Goal: Transaction & Acquisition: Purchase product/service

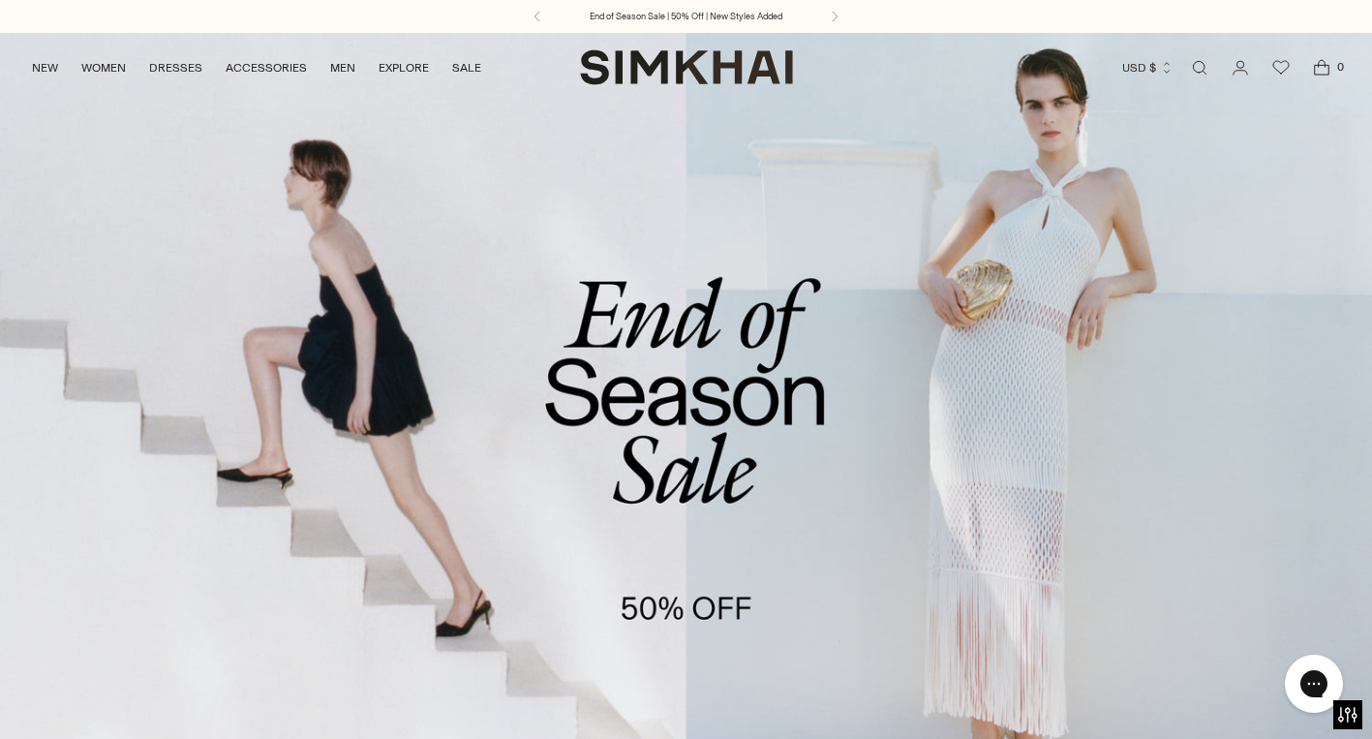
click at [766, 505] on link "/collections/sale" at bounding box center [686, 425] width 1372 height 786
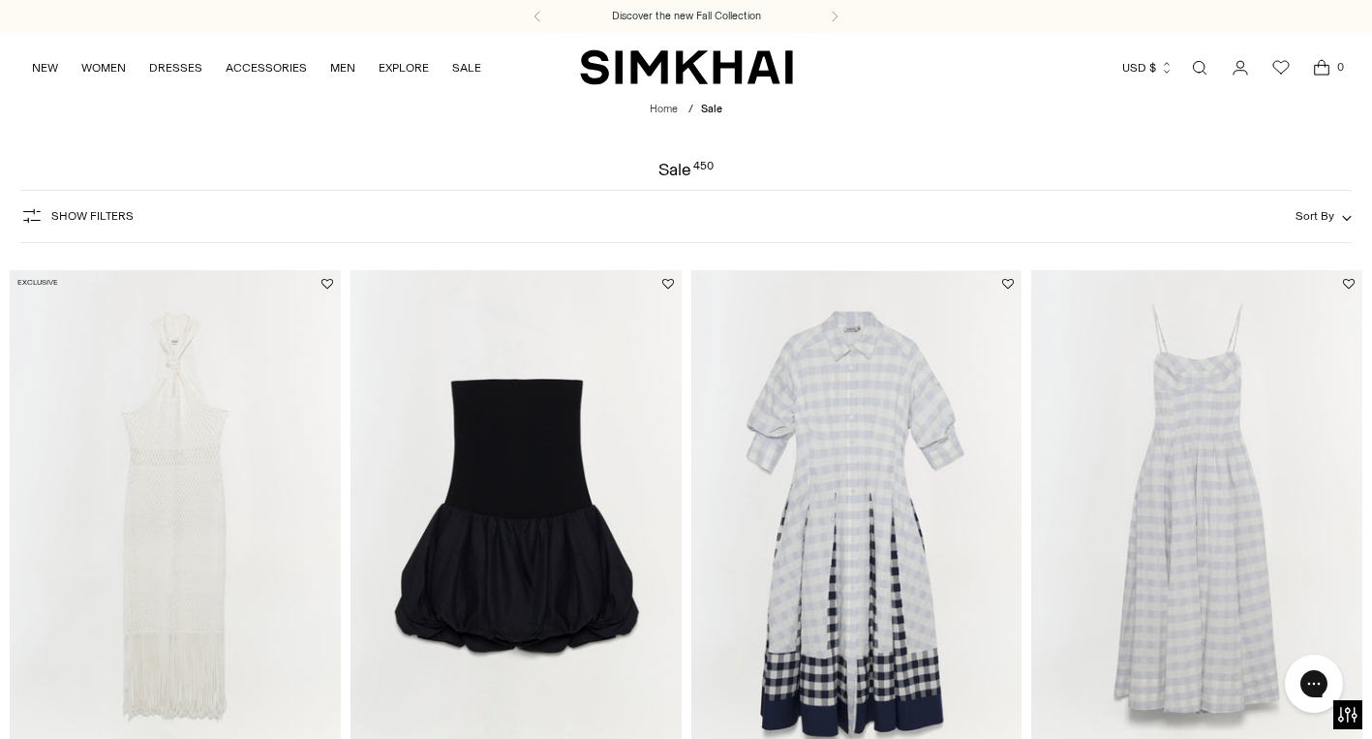
click at [112, 214] on span "Show Filters" at bounding box center [92, 216] width 82 height 14
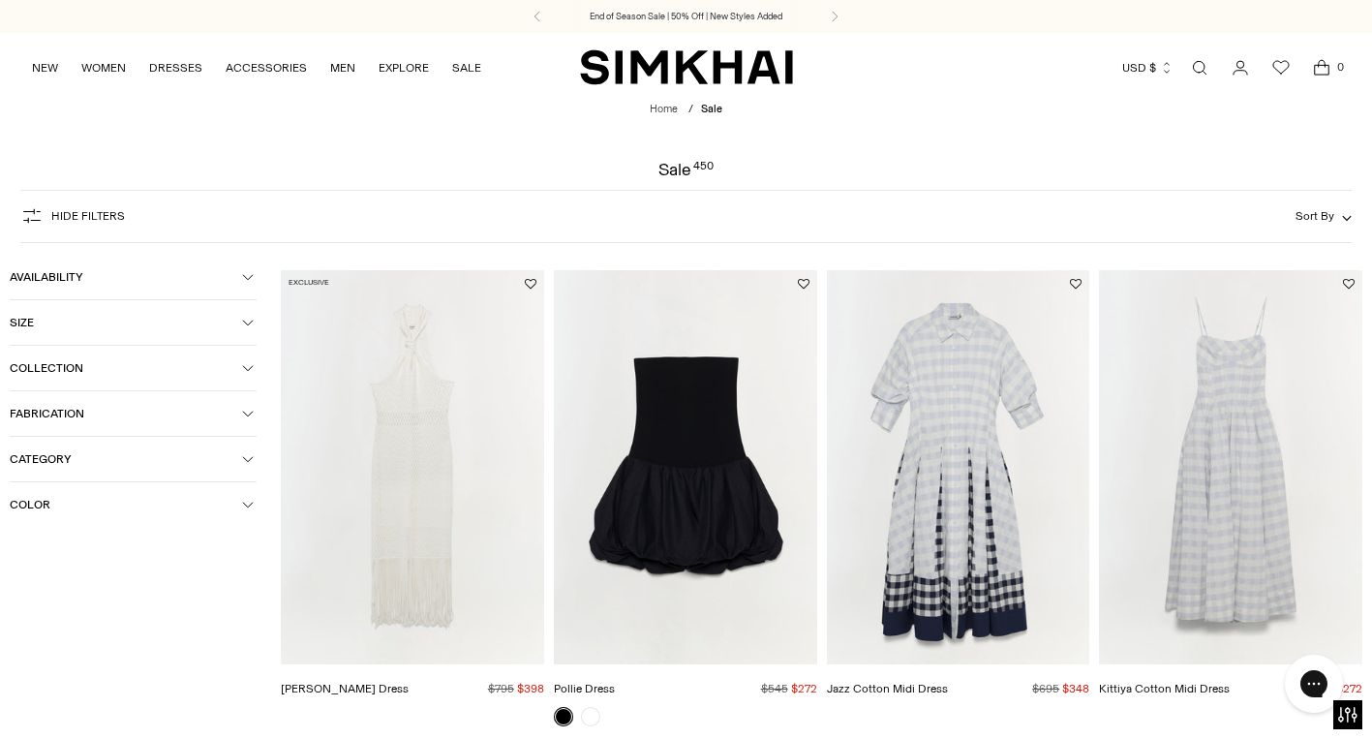
click at [88, 455] on span "Category" at bounding box center [126, 459] width 232 height 14
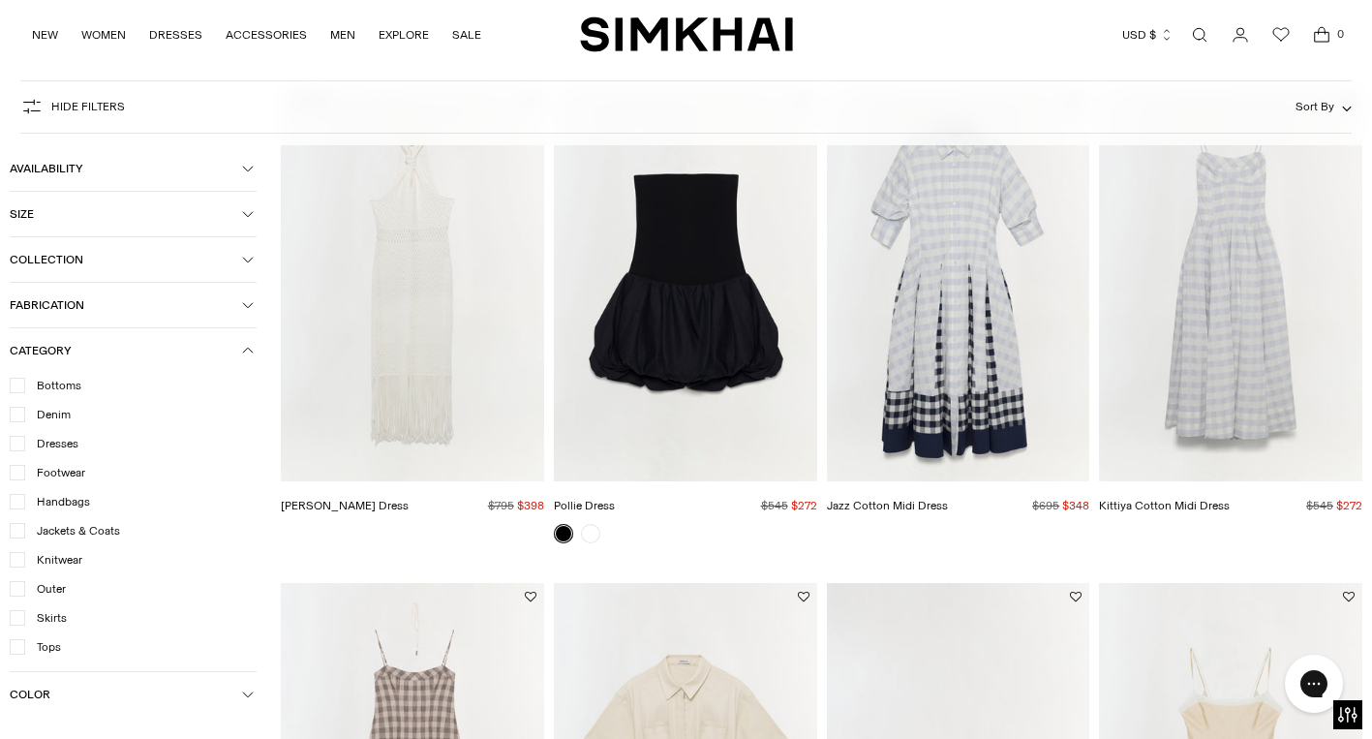
scroll to position [267, 0]
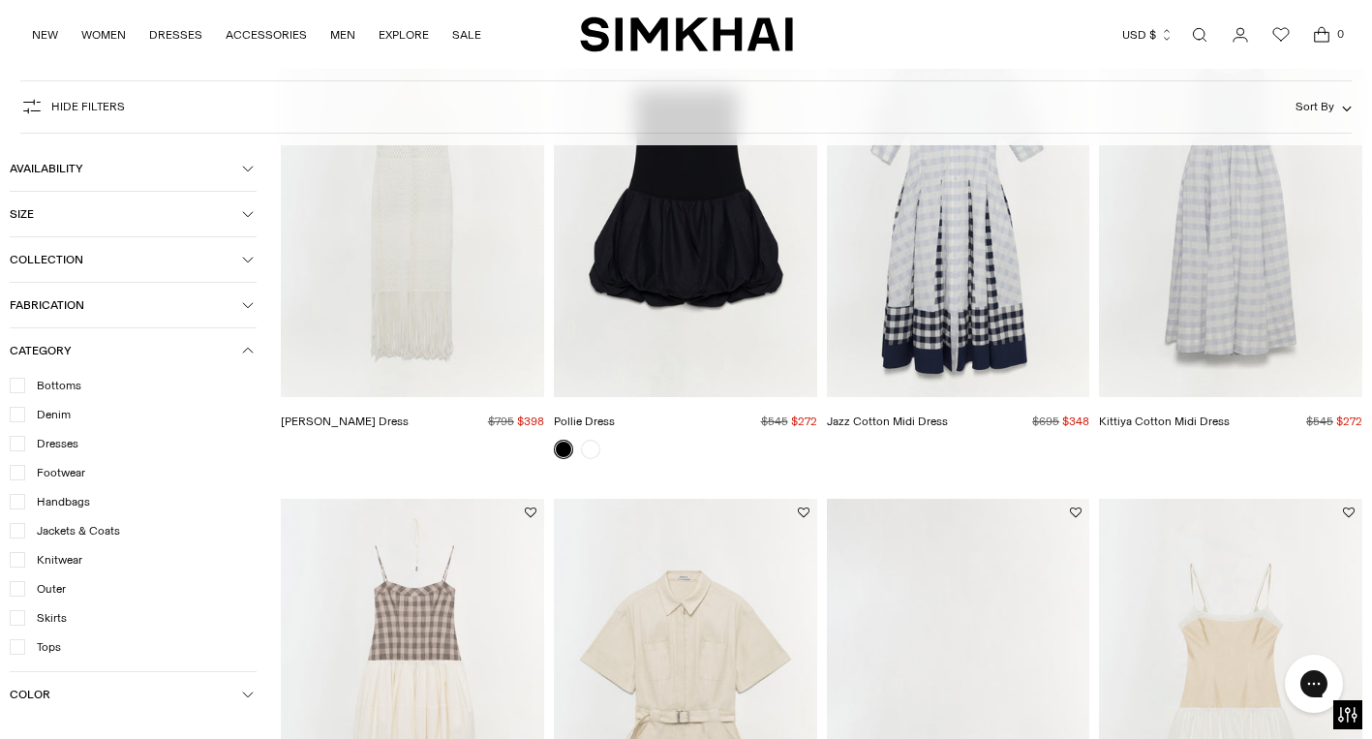
click at [23, 650] on div at bounding box center [17, 646] width 15 height 15
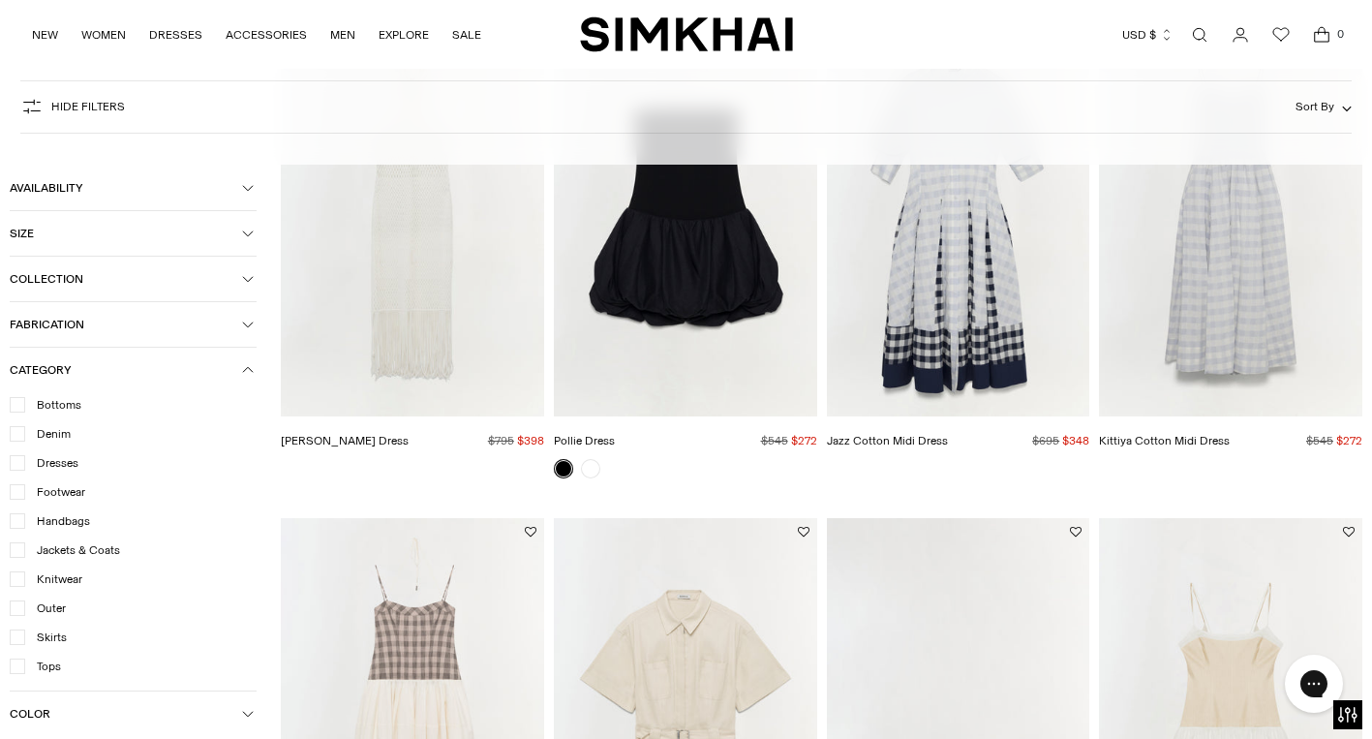
scroll to position [287, 0]
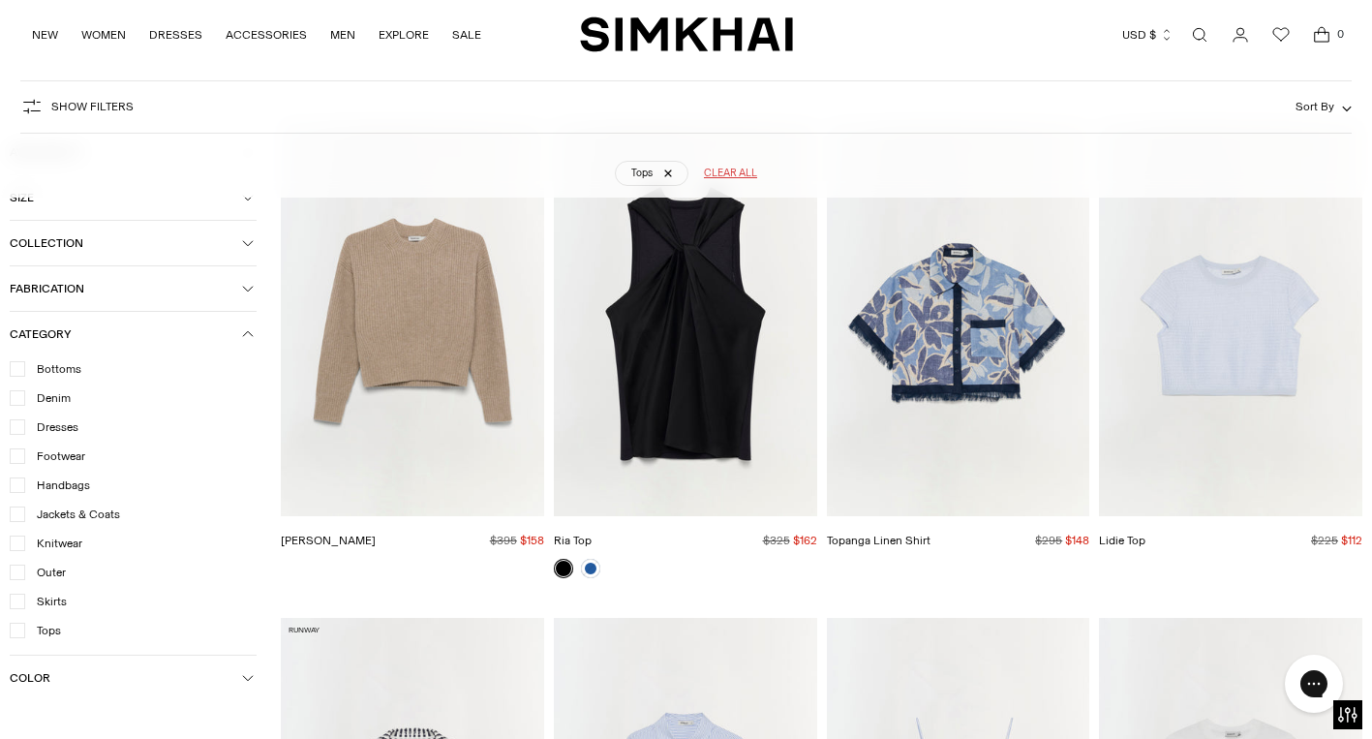
scroll to position [6104, 0]
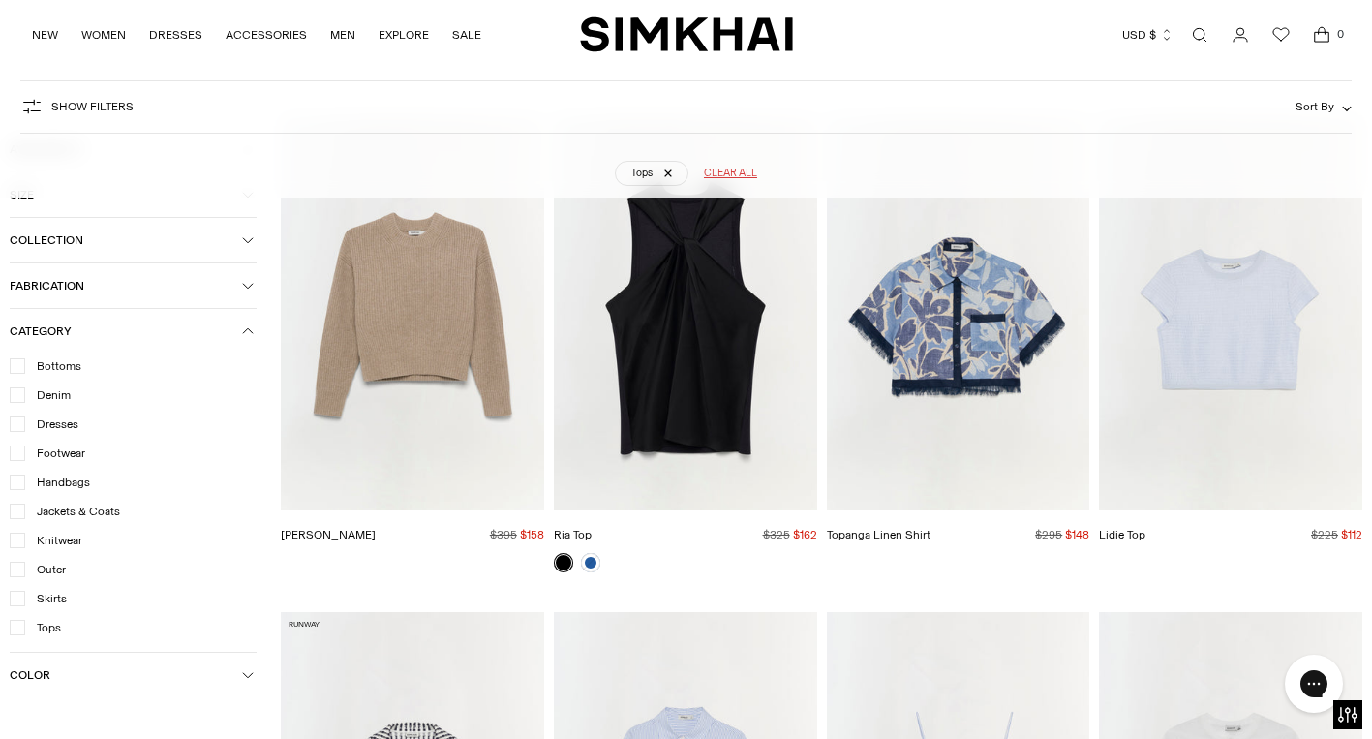
click at [16, 545] on icon at bounding box center [18, 540] width 10 height 10
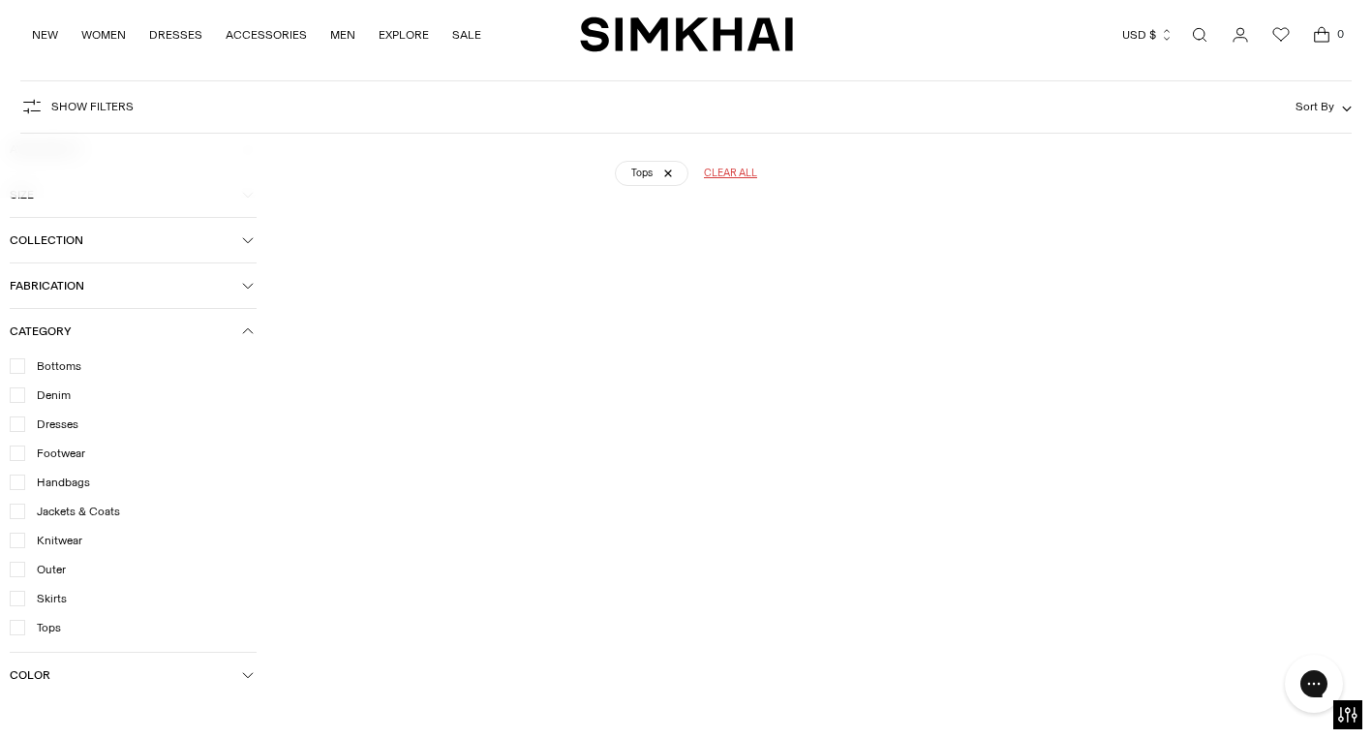
click at [17, 630] on icon at bounding box center [18, 627] width 9 height 6
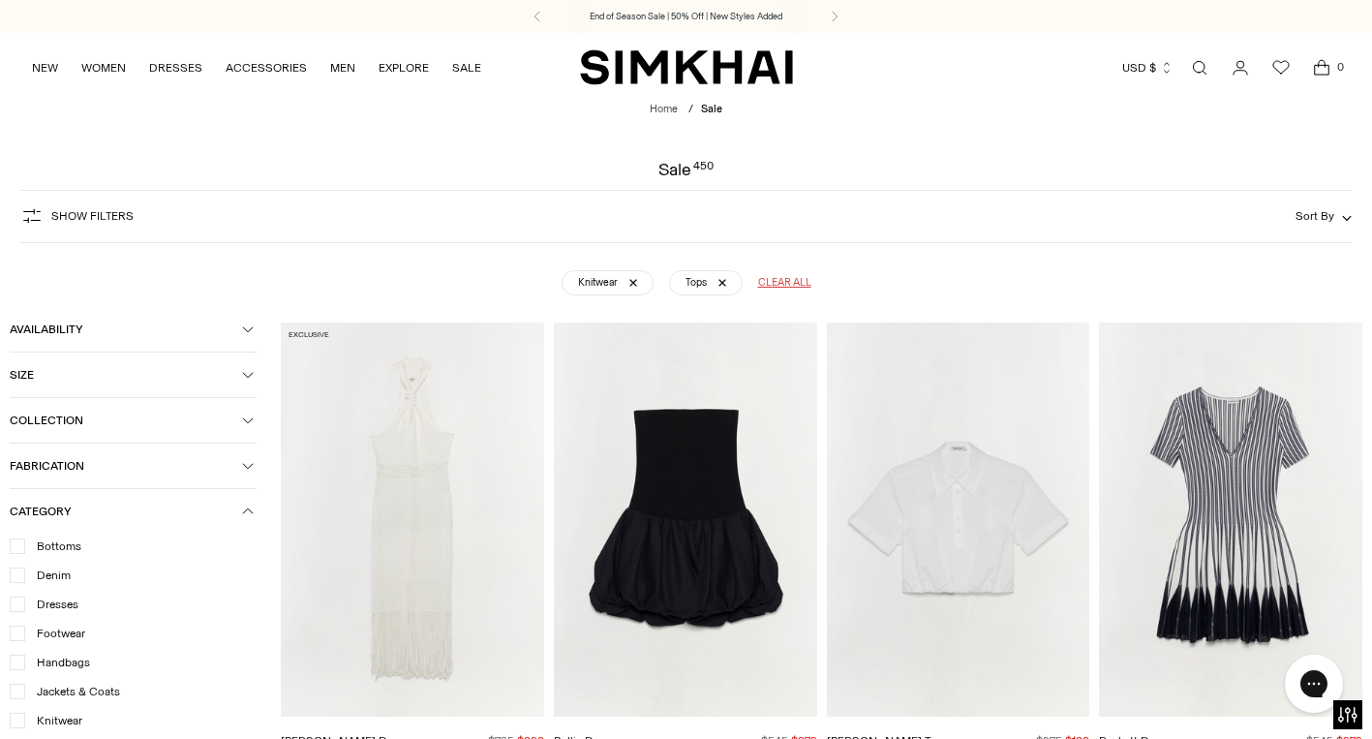
scroll to position [199, 0]
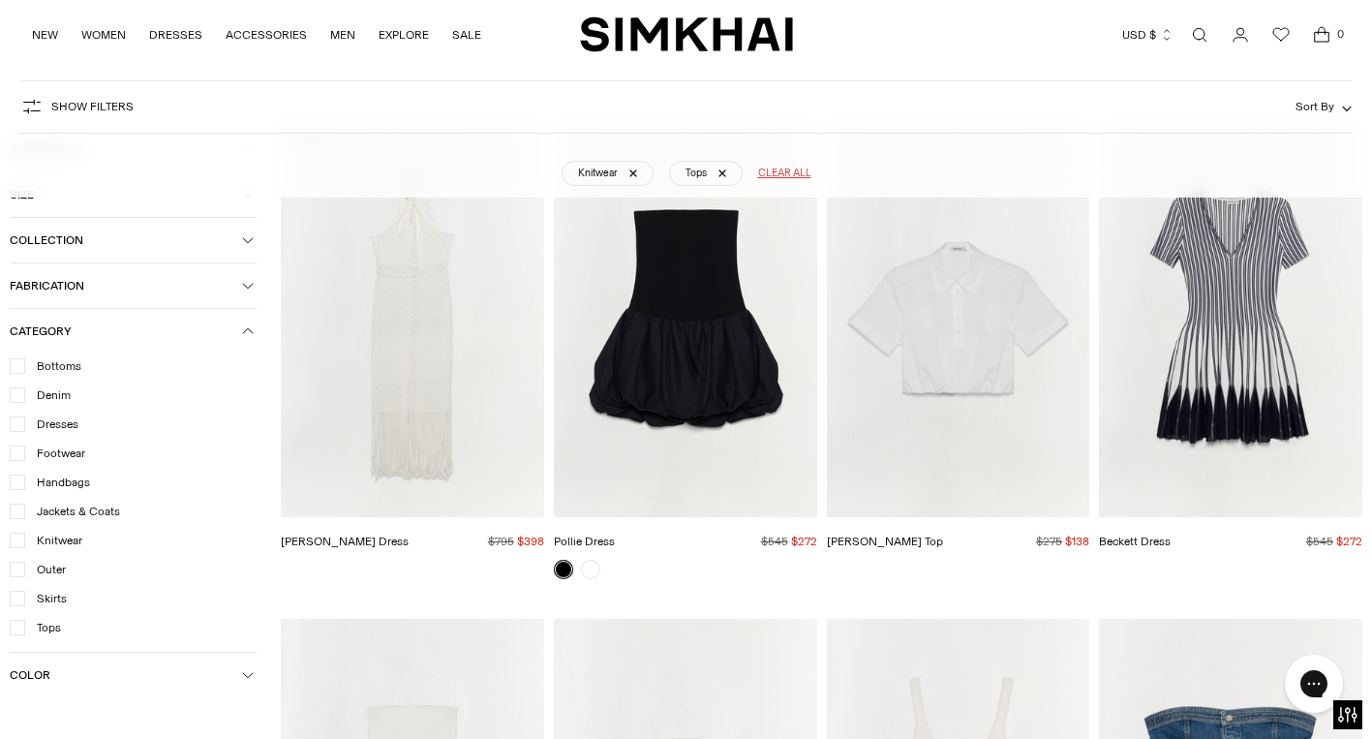
click at [14, 632] on icon at bounding box center [18, 627] width 10 height 10
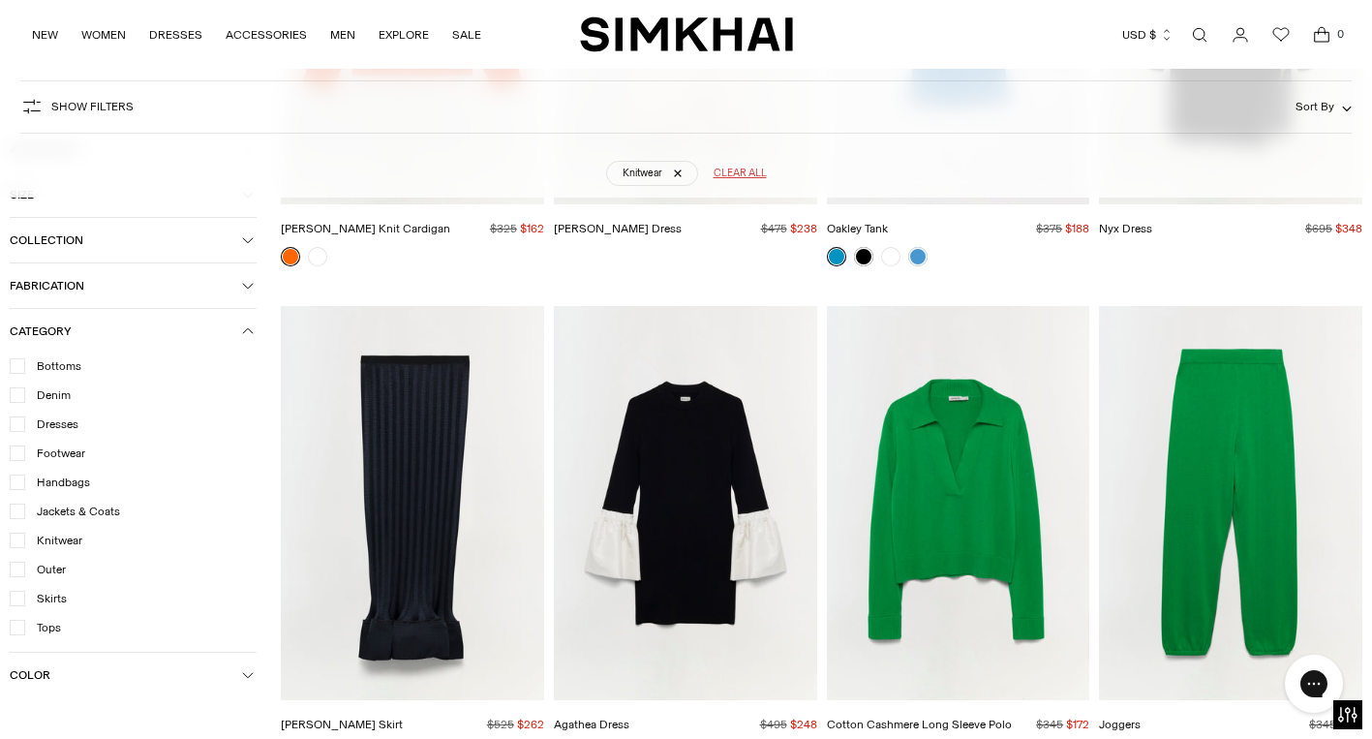
scroll to position [3141, 0]
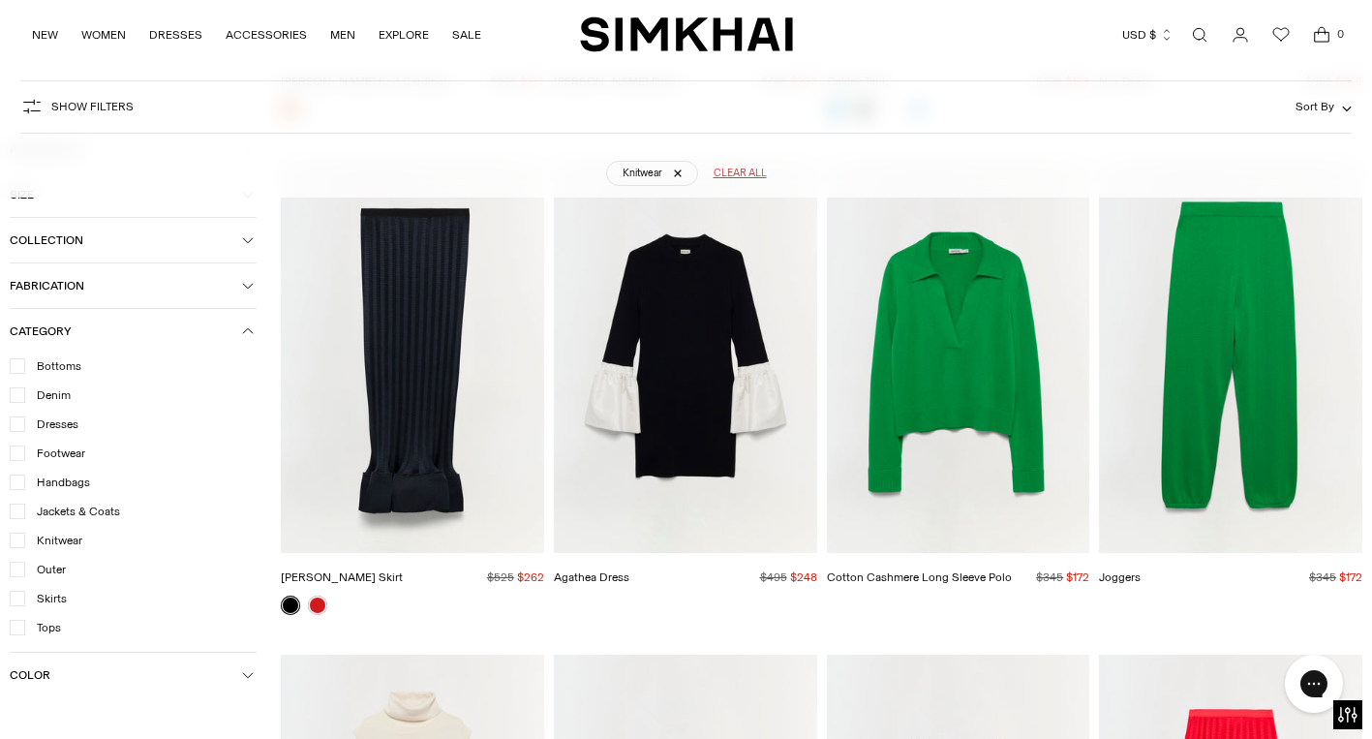
click at [0, 0] on img "Cotton Cashmere Long Sleeve Polo" at bounding box center [0, 0] width 0 height 0
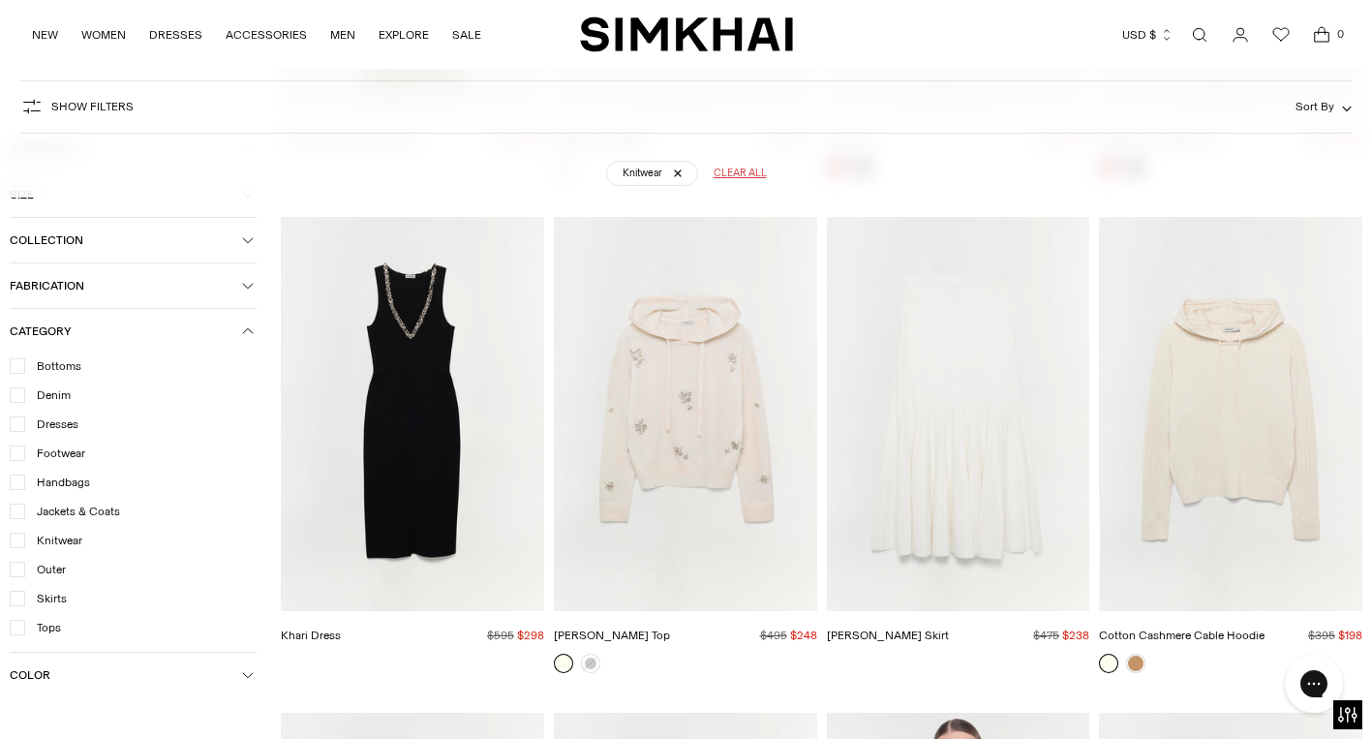
scroll to position [4078, 0]
click at [0, 0] on img "Cotton Cashmere Cable Hoodie" at bounding box center [0, 0] width 0 height 0
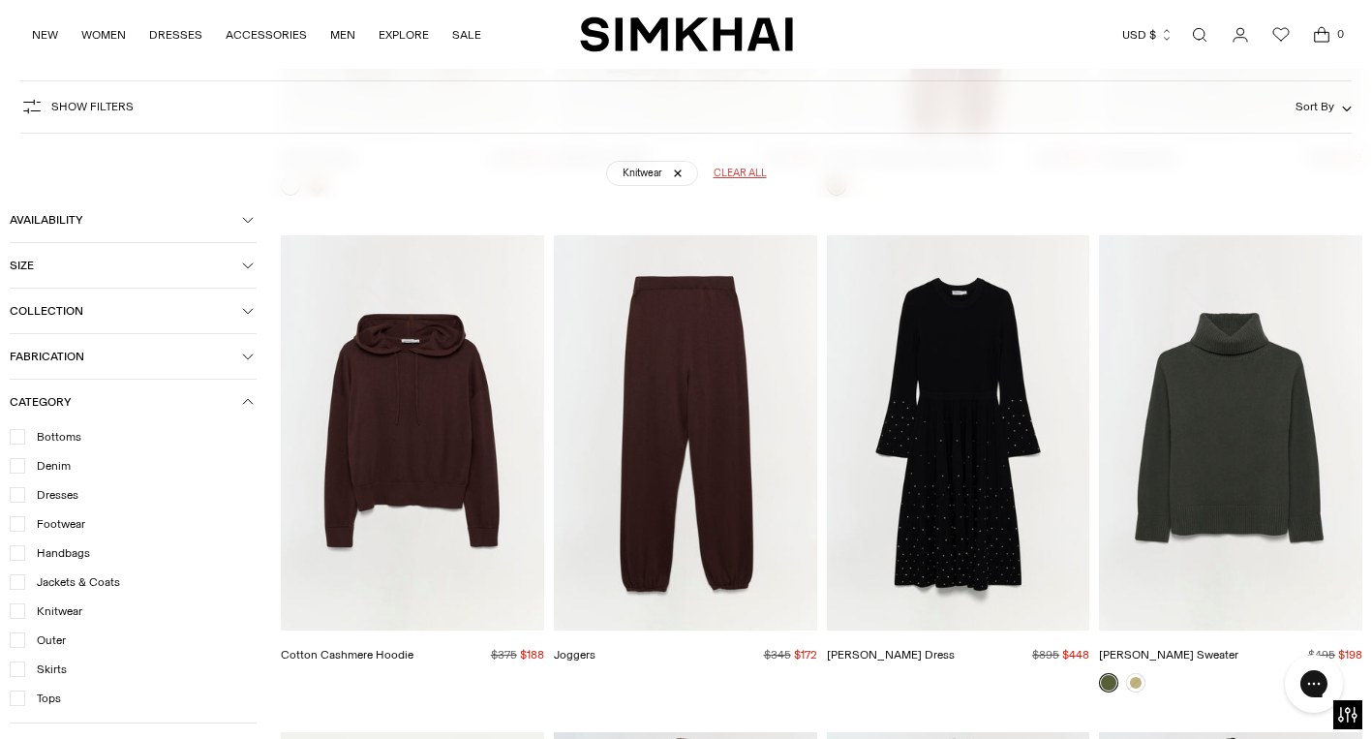
scroll to position [5042, 0]
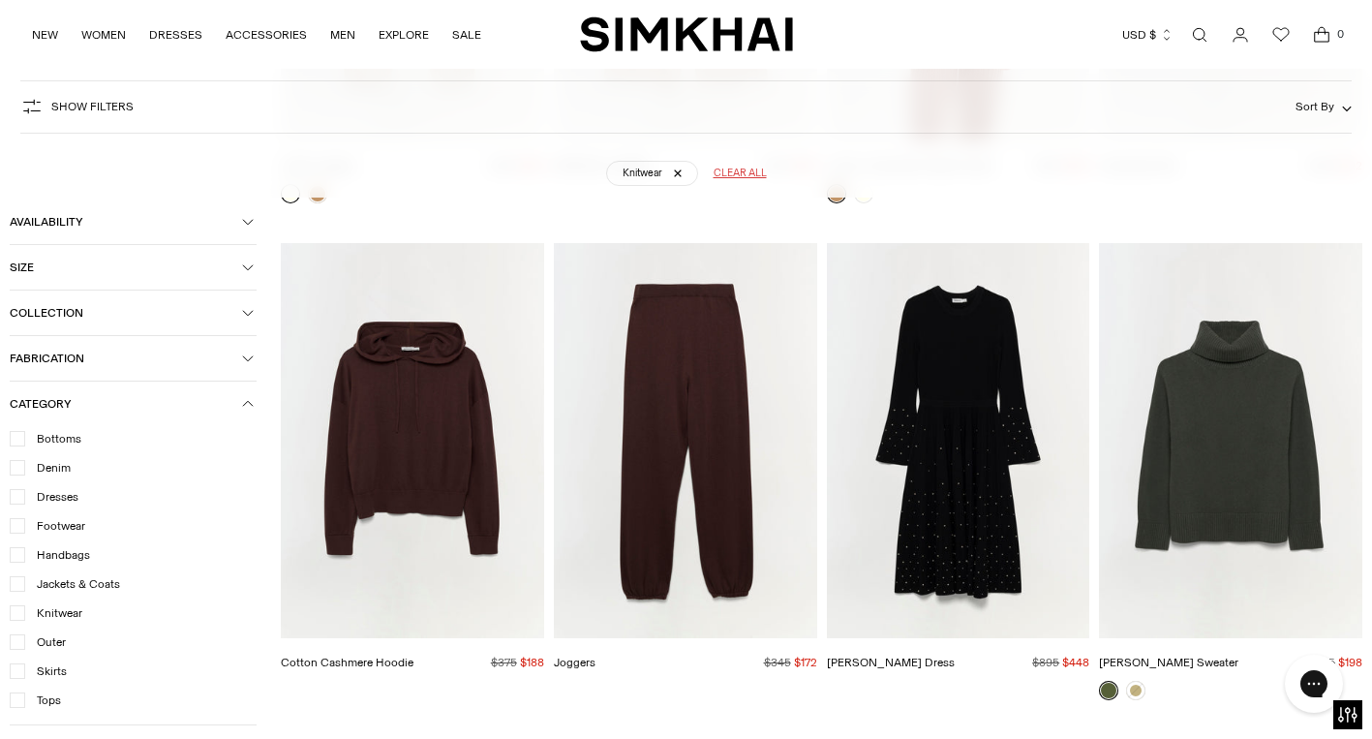
click at [0, 0] on img "Katy Cashmere Sweater" at bounding box center [0, 0] width 0 height 0
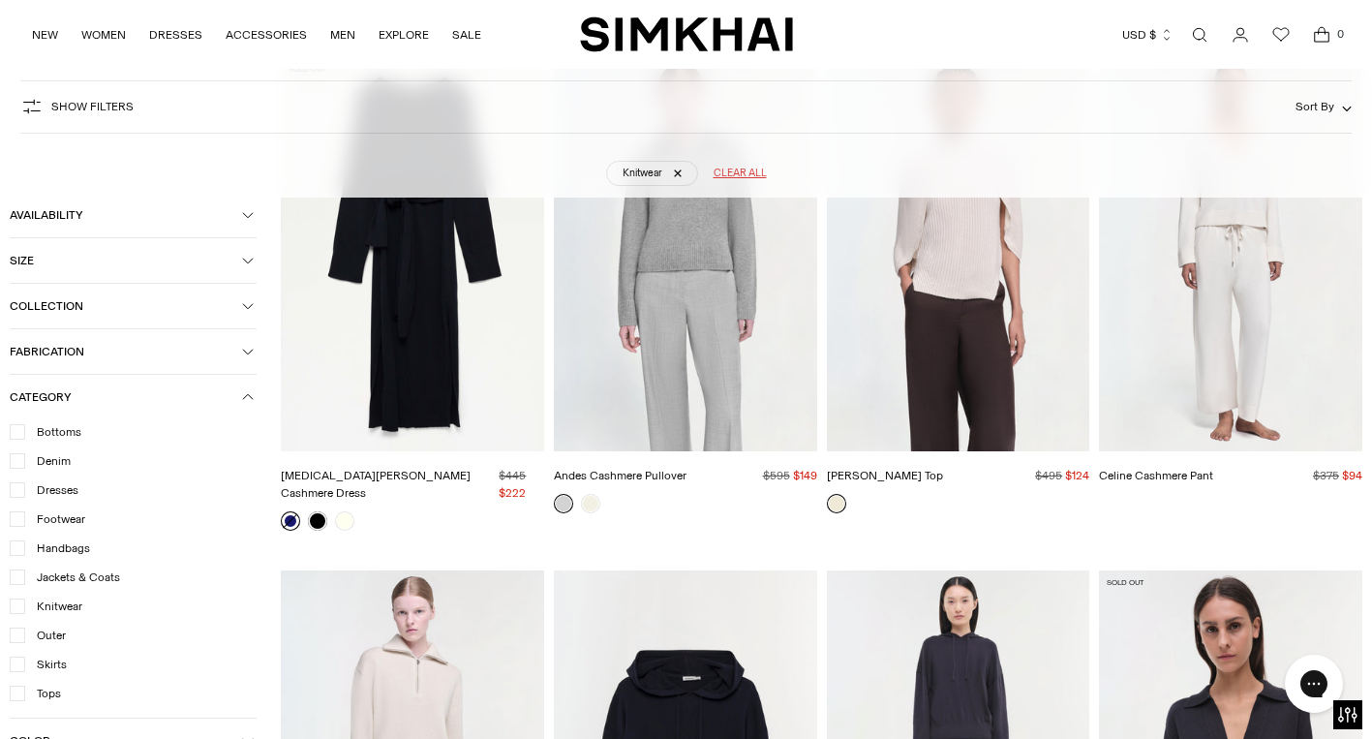
scroll to position [5574, 0]
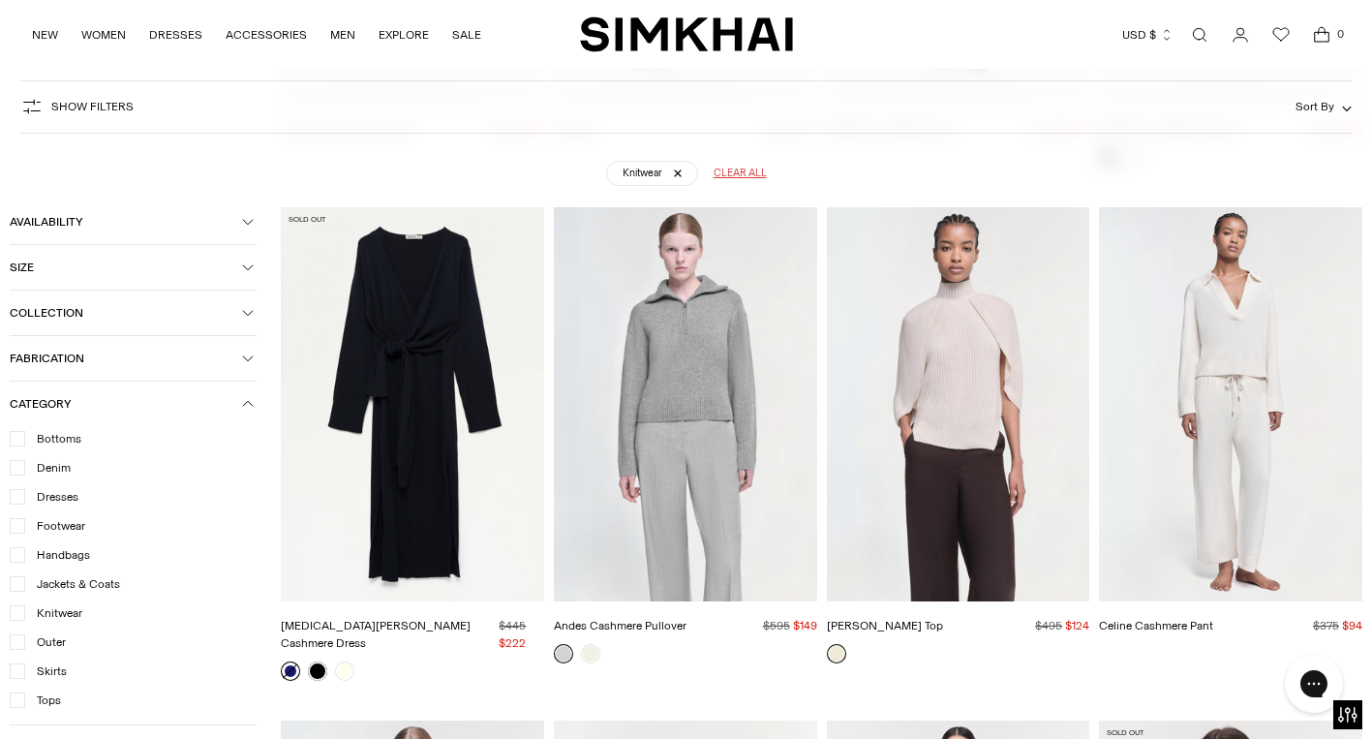
click at [0, 0] on img "Andes Cashmere Pullover" at bounding box center [0, 0] width 0 height 0
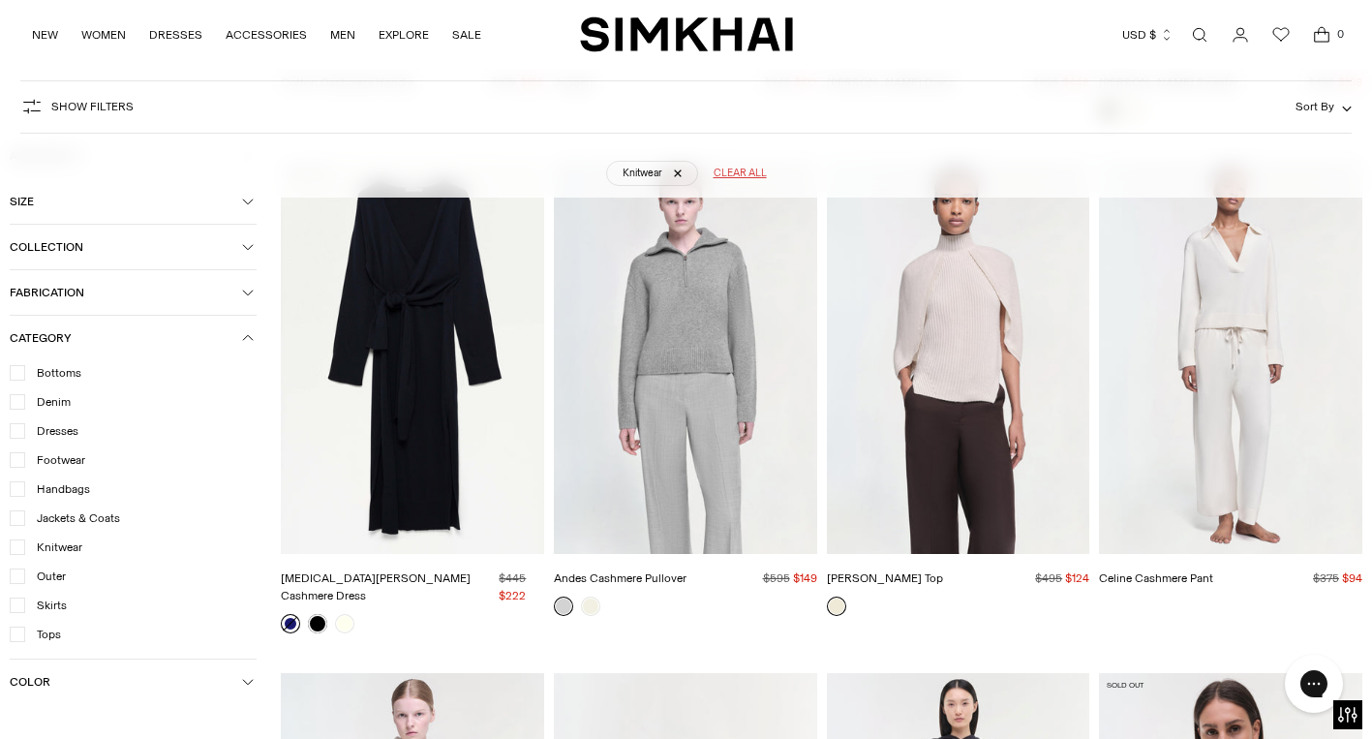
scroll to position [6061, 0]
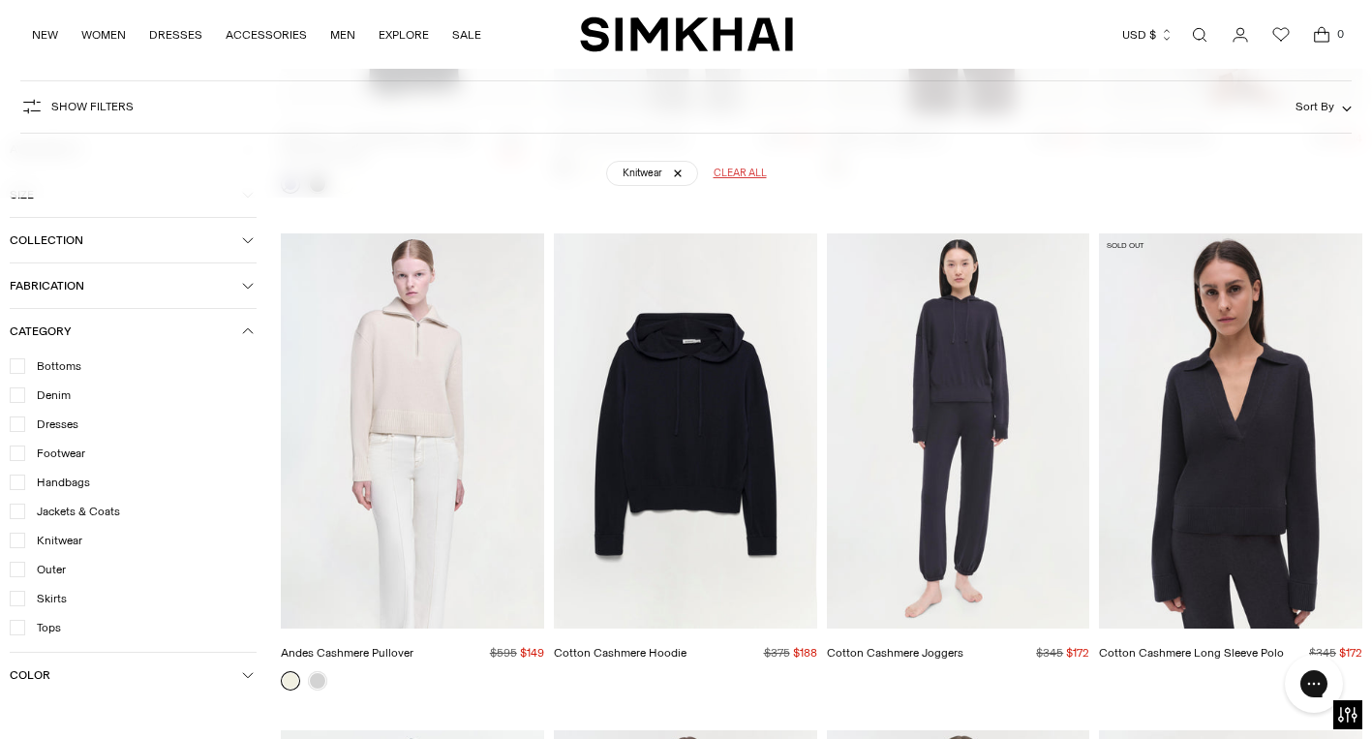
click at [0, 0] on img "Cotton Cashmere Long Sleeve Polo" at bounding box center [0, 0] width 0 height 0
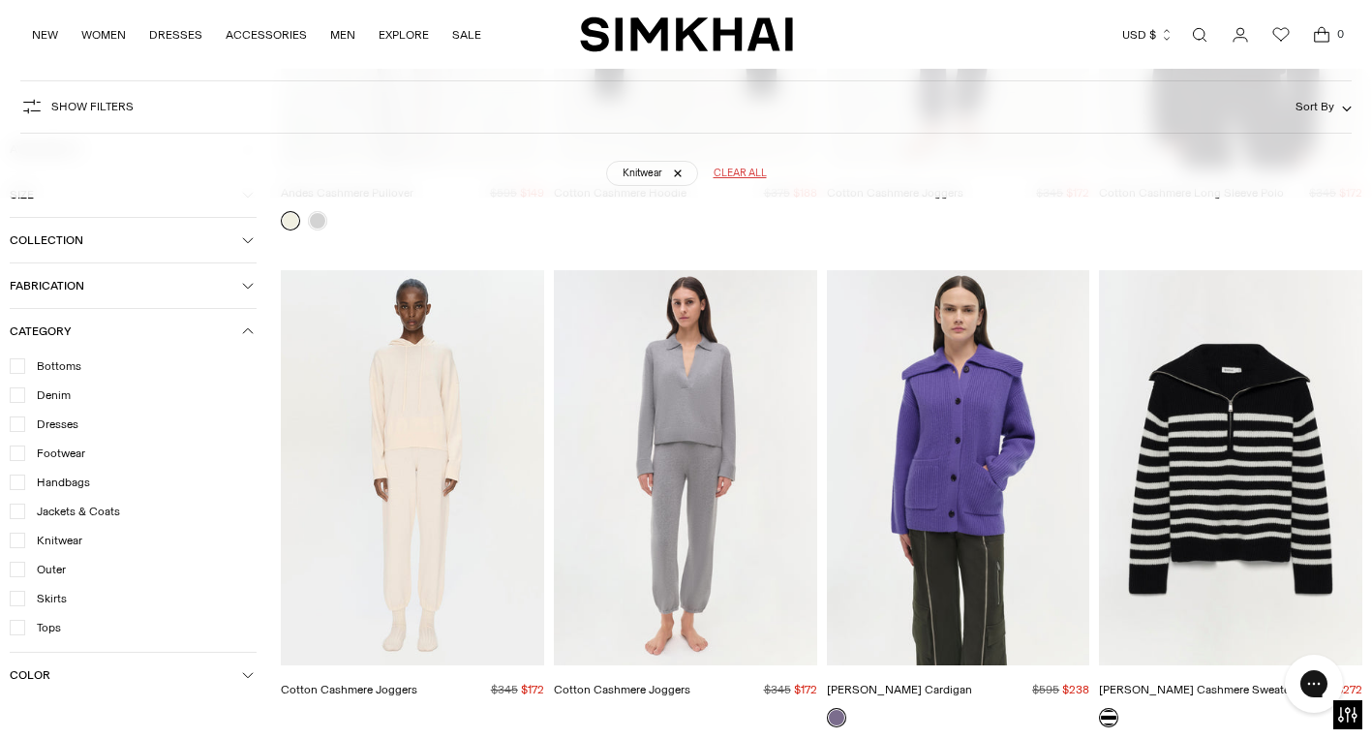
scroll to position [6993, 0]
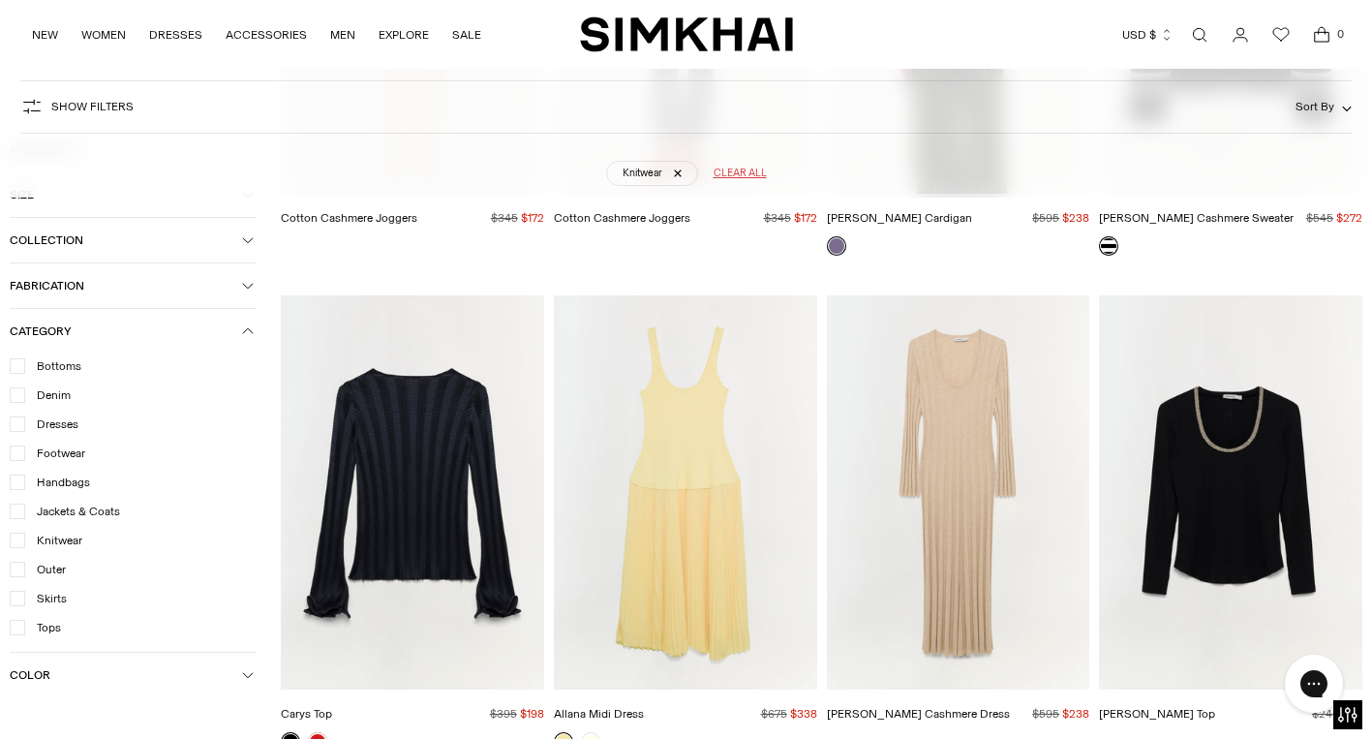
click at [0, 0] on img "Linda Sweater" at bounding box center [0, 0] width 0 height 0
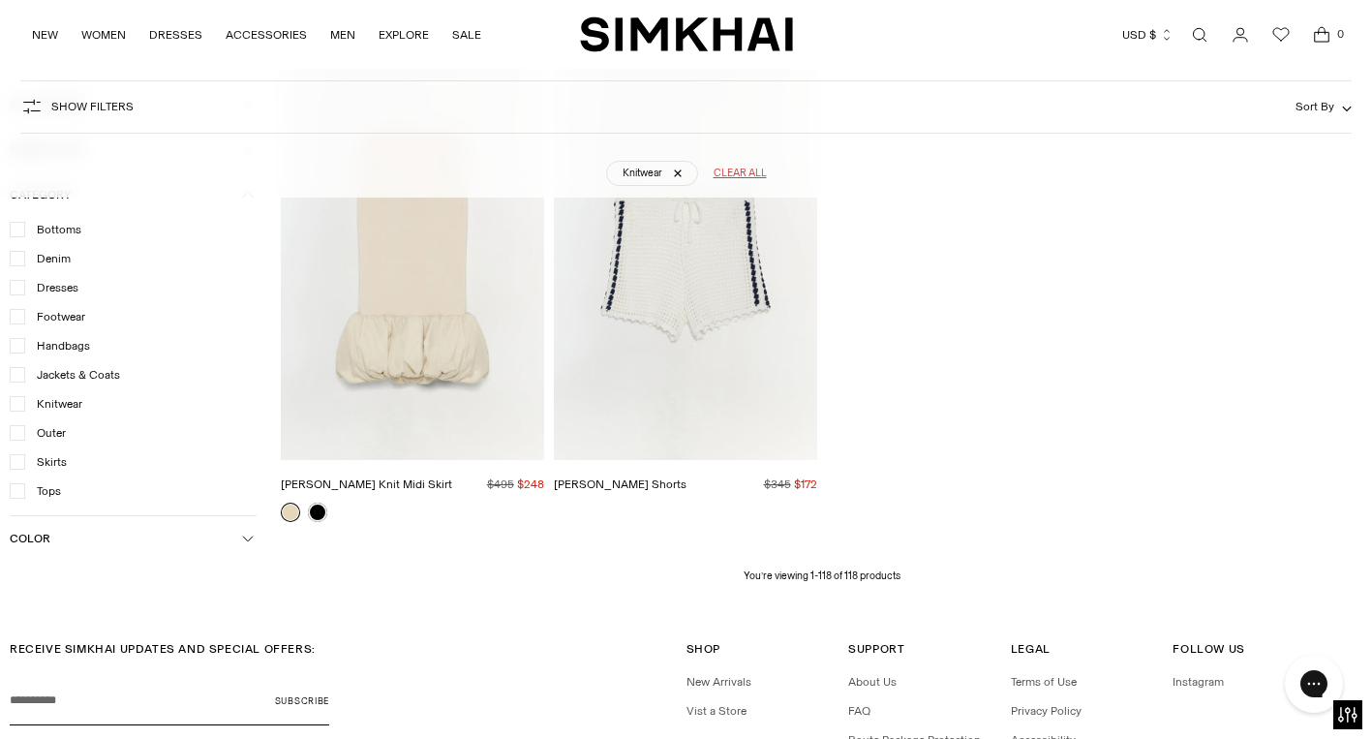
scroll to position [14642, 0]
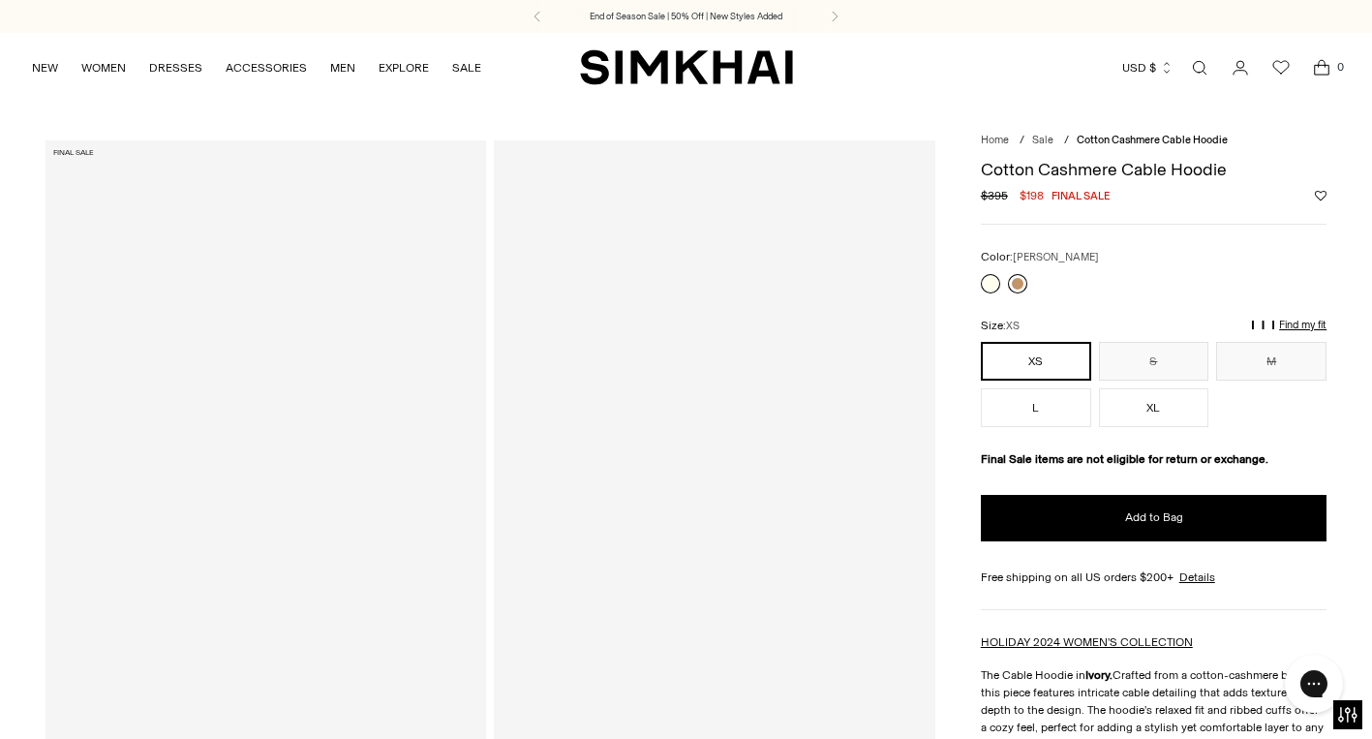
click at [1021, 283] on link at bounding box center [1017, 283] width 19 height 19
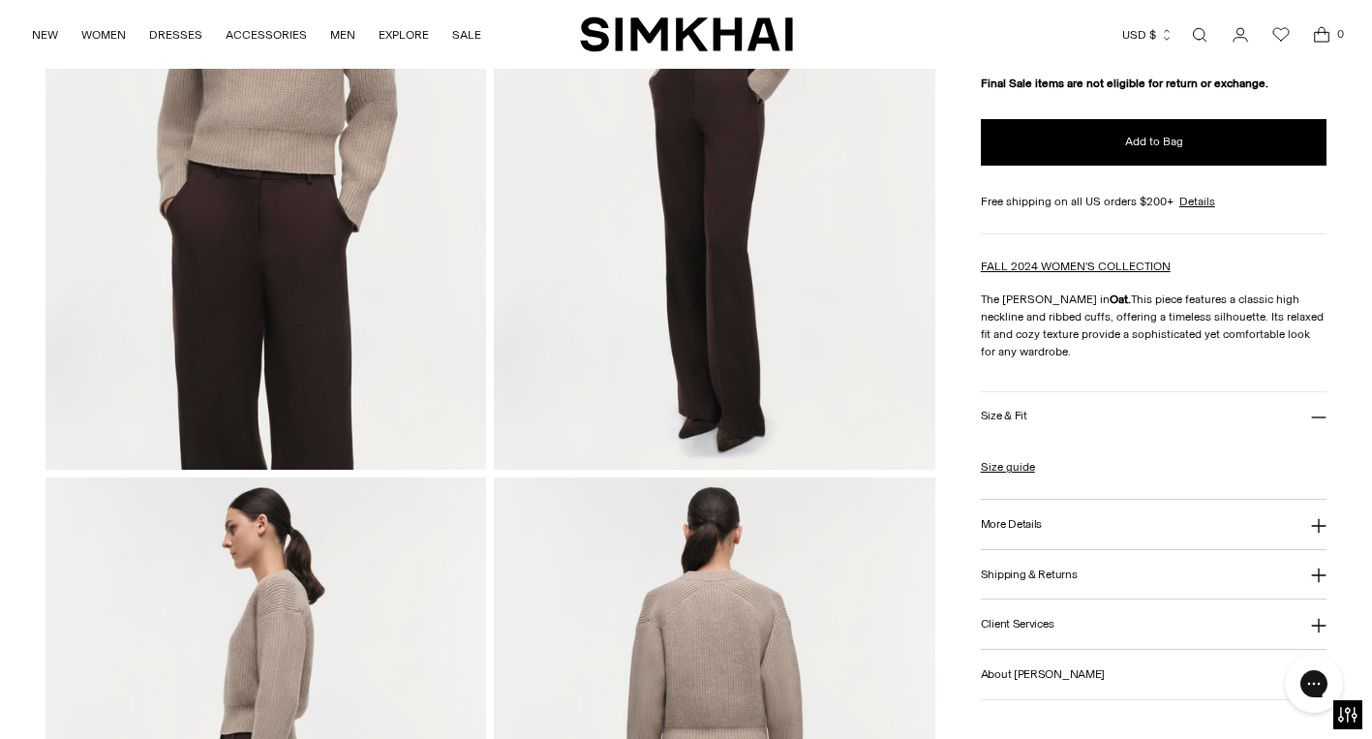
scroll to position [338, 0]
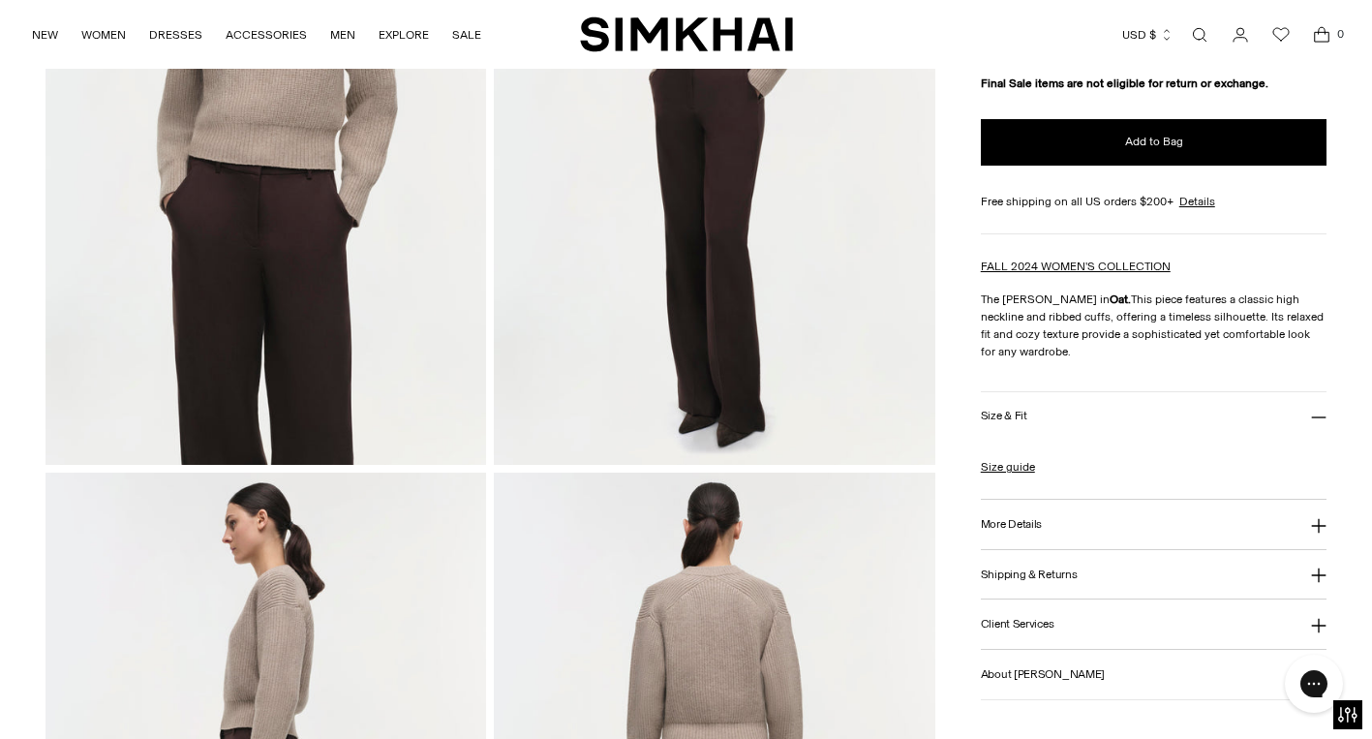
click at [1035, 524] on h3 "More Details" at bounding box center [1011, 524] width 61 height 13
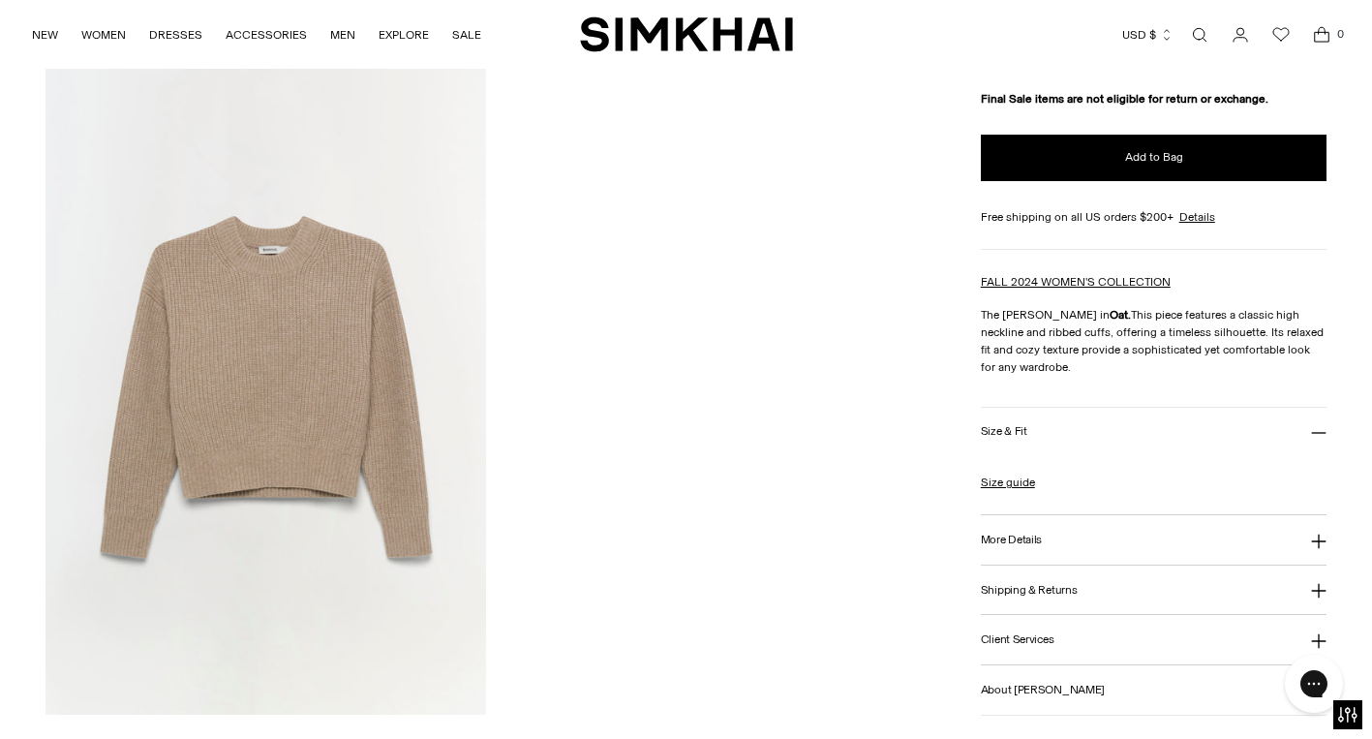
scroll to position [1751, 0]
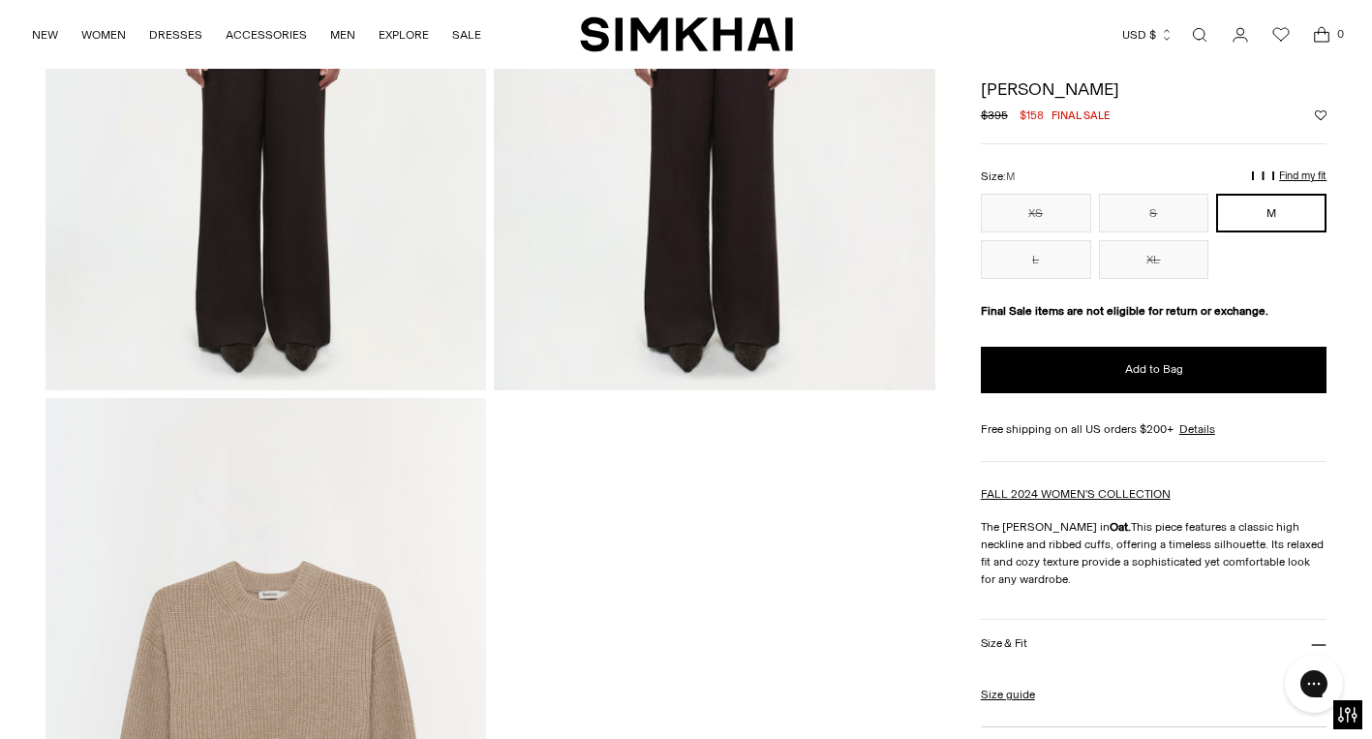
click at [1006, 649] on h3 "Size & Fit" at bounding box center [1004, 643] width 46 height 13
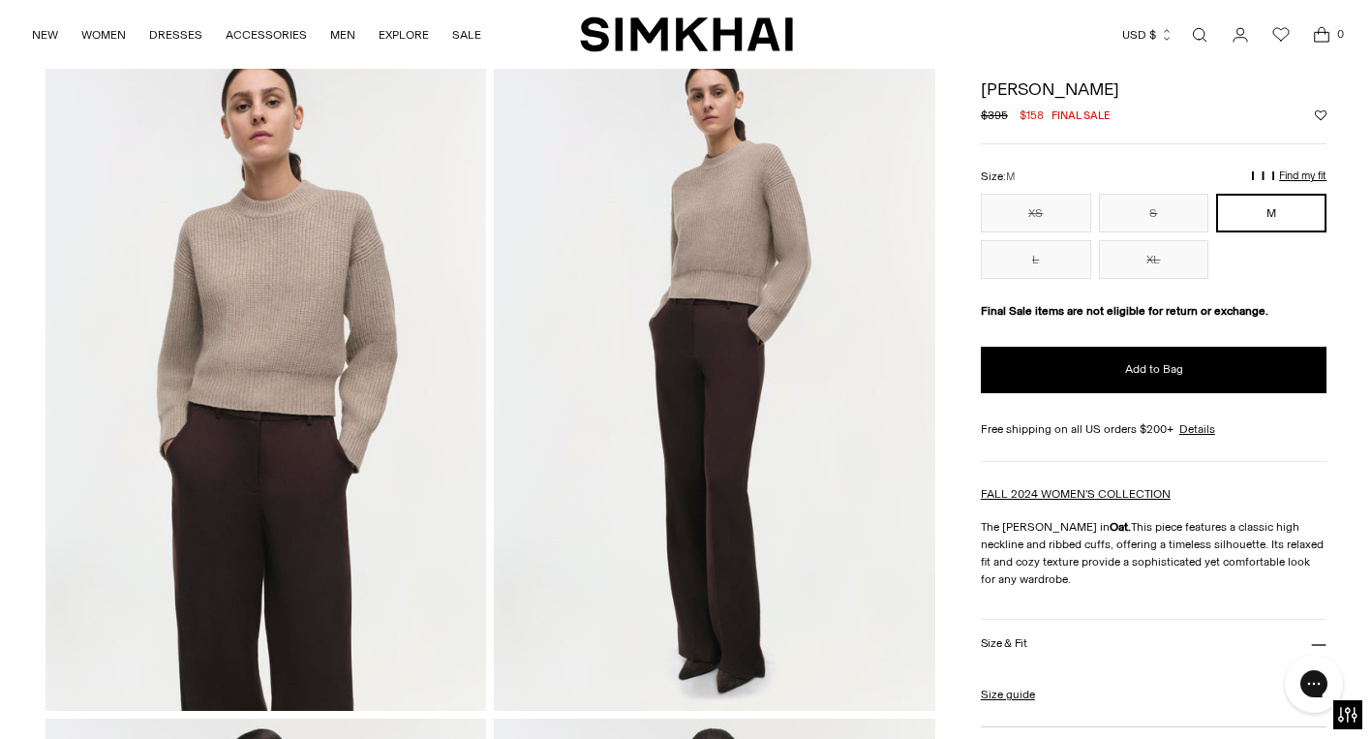
scroll to position [0, 0]
